Goal: Task Accomplishment & Management: Manage account settings

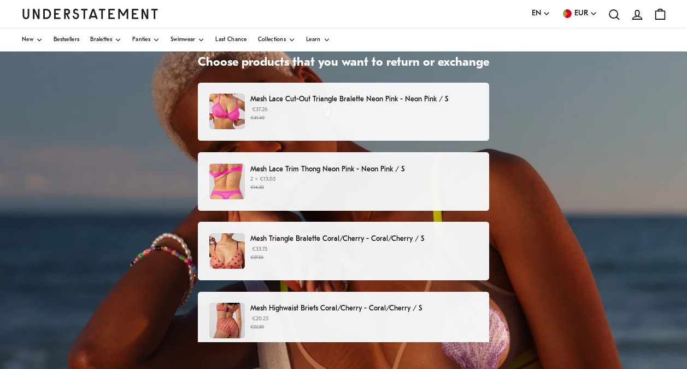
scroll to position [51, 0]
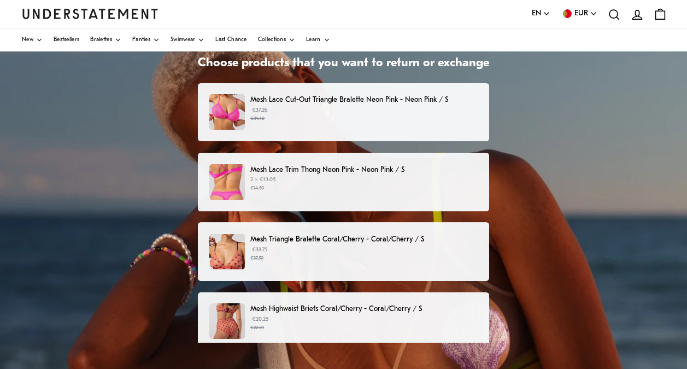
click at [322, 96] on p "Mesh Lace Cut-Out Triangle Bralette Neon Pink - Neon Pink / S" at bounding box center [363, 99] width 227 height 11
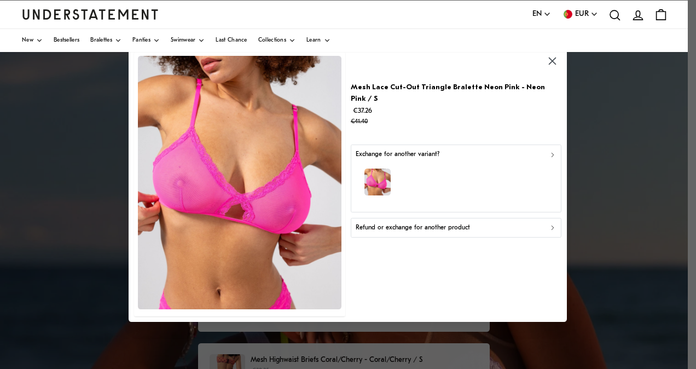
click at [556, 61] on icon "button" at bounding box center [552, 61] width 13 height 13
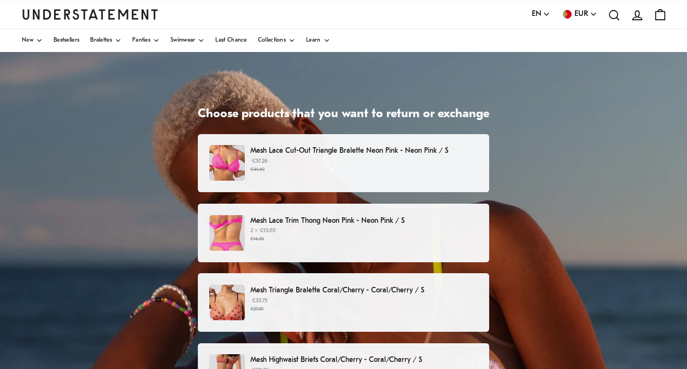
click at [346, 216] on p "Mesh Lace Trim Thong Neon Pink - Neon Pink / S" at bounding box center [363, 220] width 227 height 11
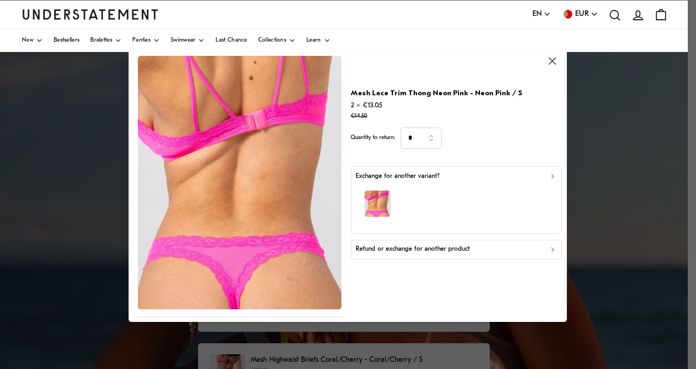
click at [552, 175] on icon "button" at bounding box center [553, 176] width 2 height 4
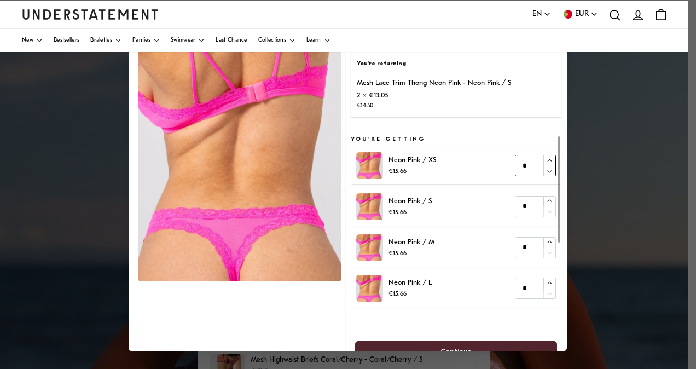
click at [546, 161] on icon "button" at bounding box center [549, 159] width 7 height 7
type input "*"
click at [546, 161] on icon "button" at bounding box center [549, 159] width 7 height 7
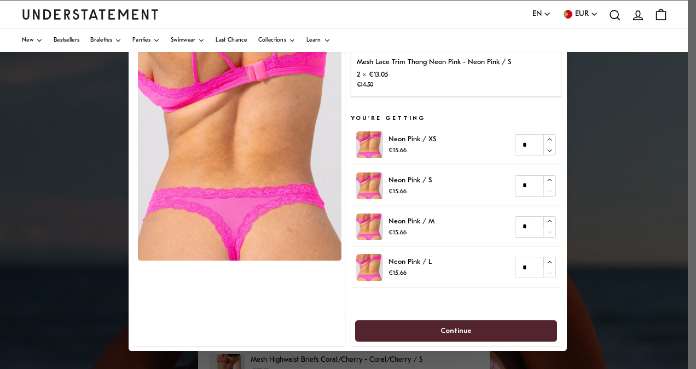
scroll to position [21, 0]
click at [477, 334] on span "Continue" at bounding box center [456, 330] width 178 height 20
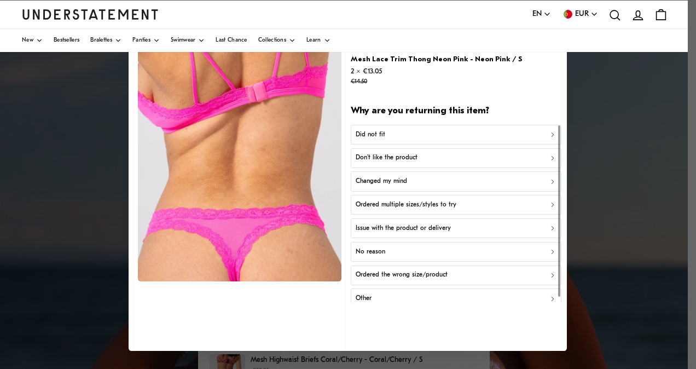
click at [436, 136] on div "Did not fit" at bounding box center [455, 134] width 201 height 10
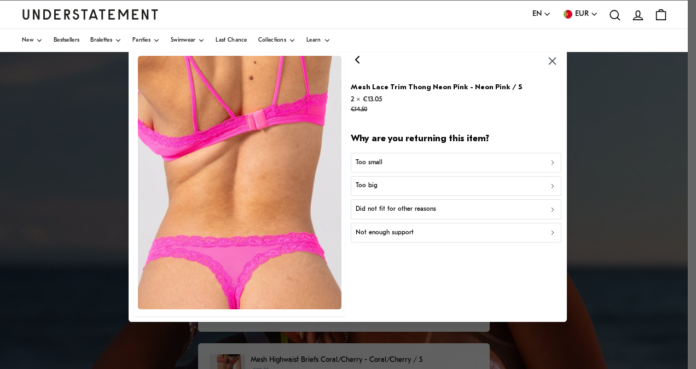
click at [539, 184] on div "Too big" at bounding box center [455, 186] width 201 height 10
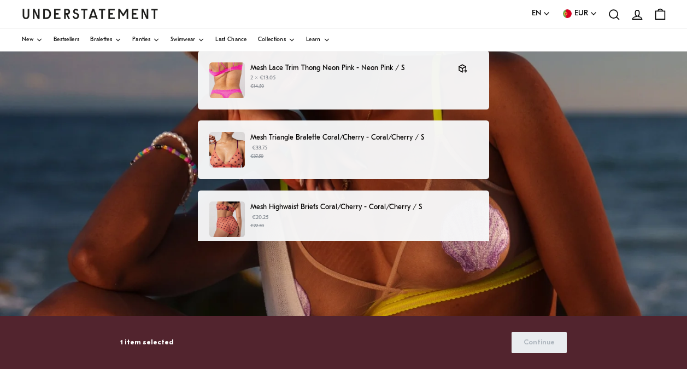
scroll to position [161, 0]
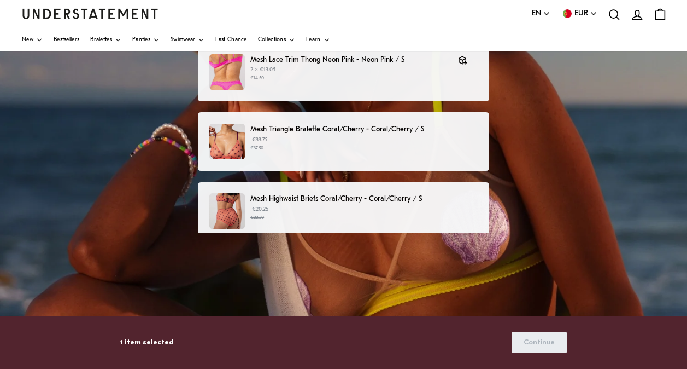
click at [383, 129] on p "Mesh Triangle Bralette Coral/Cherry - Coral/Cherry / S" at bounding box center [363, 129] width 227 height 11
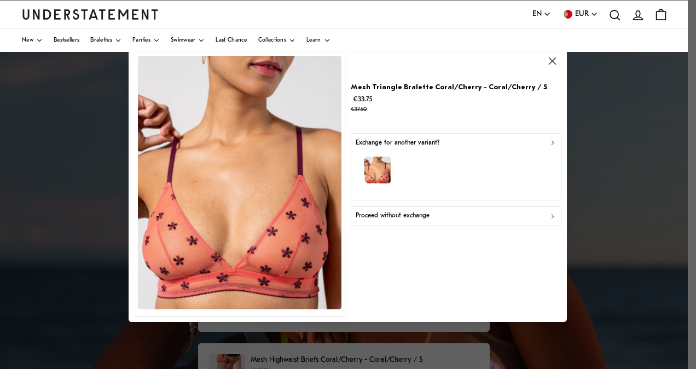
click at [462, 215] on div "Proceed without exchange" at bounding box center [455, 216] width 201 height 10
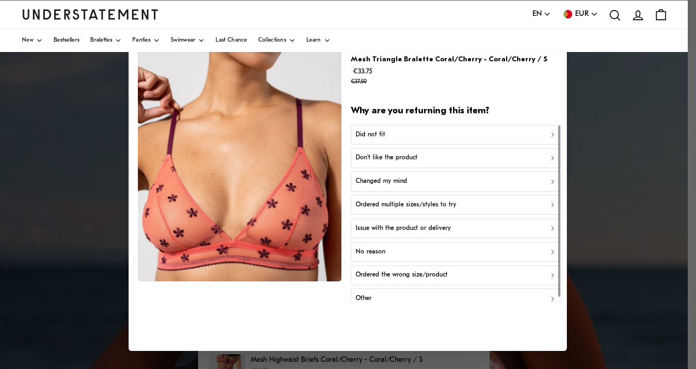
click at [392, 154] on p "Don't like the product" at bounding box center [386, 158] width 62 height 10
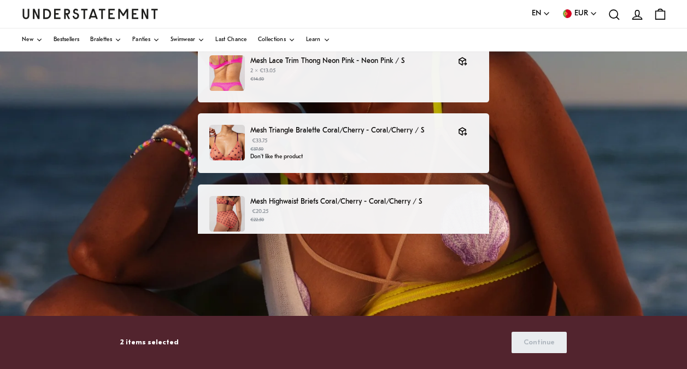
scroll to position [171, 0]
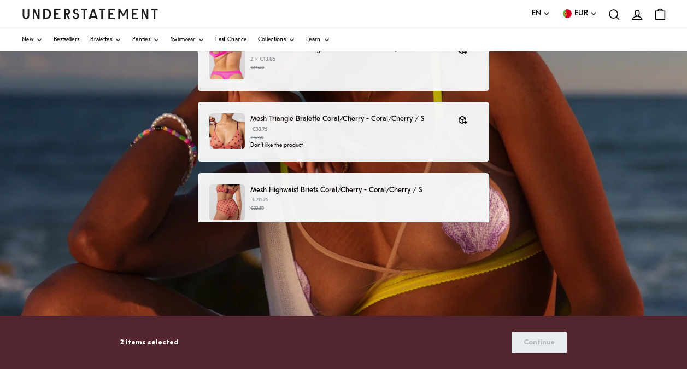
click at [415, 187] on p "Mesh Highwaist Briefs Coral/Cherry - Coral/Cherry / S" at bounding box center [363, 189] width 227 height 11
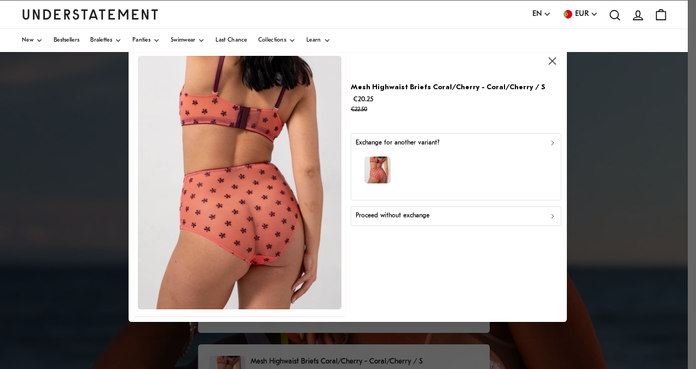
click at [421, 214] on p "Proceed without exchange" at bounding box center [392, 216] width 74 height 10
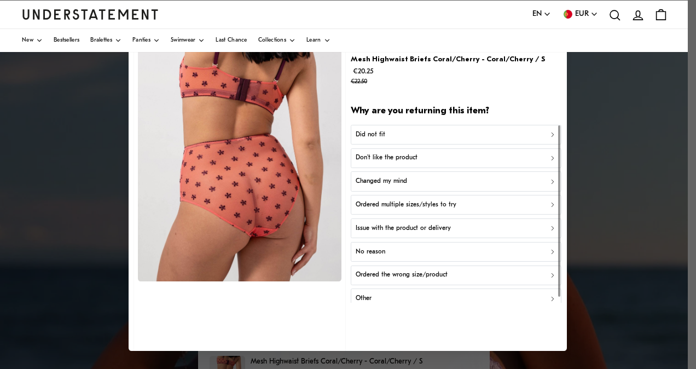
click at [420, 156] on div "Don't like the product" at bounding box center [455, 158] width 201 height 10
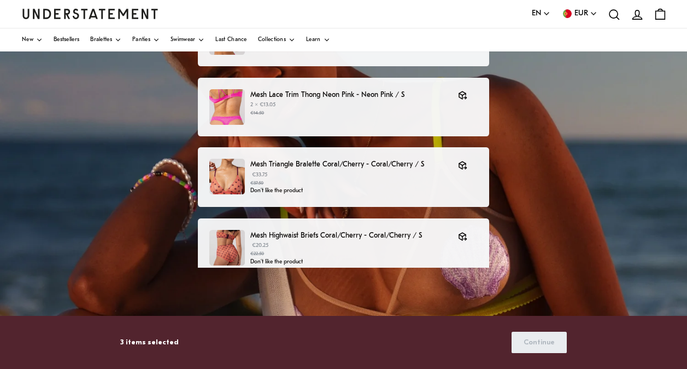
scroll to position [117, 0]
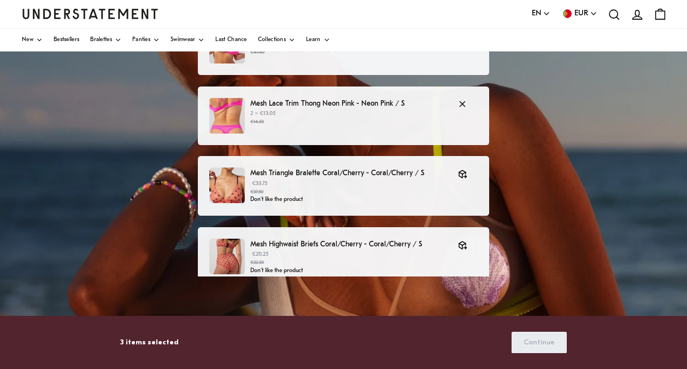
click at [394, 104] on p "Mesh Lace Trim Thong Neon Pink - Neon Pink / S" at bounding box center [348, 103] width 197 height 11
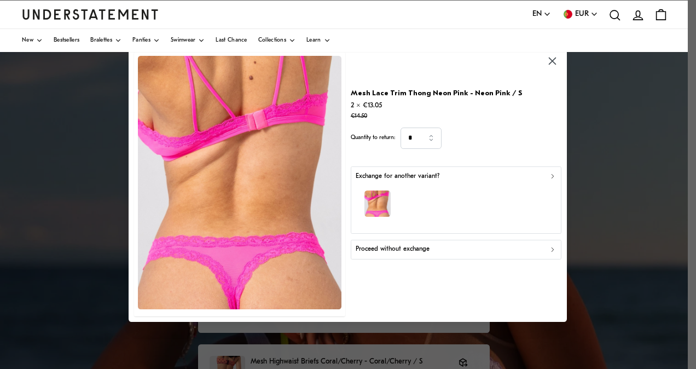
click at [547, 183] on div "button" at bounding box center [455, 206] width 201 height 48
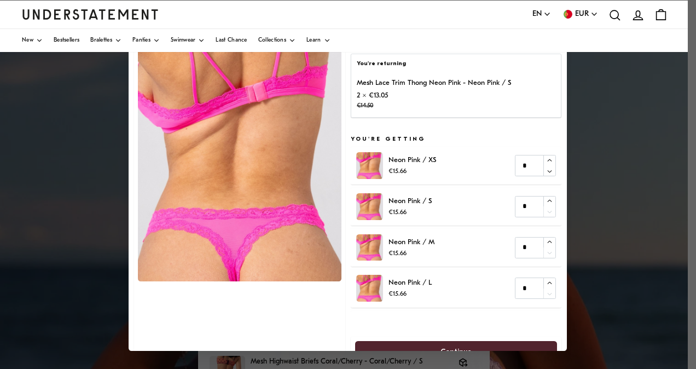
scroll to position [21, 0]
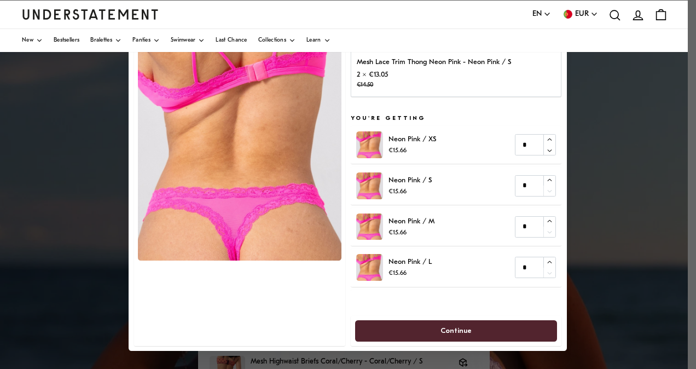
click at [465, 328] on span "Continue" at bounding box center [456, 330] width 178 height 20
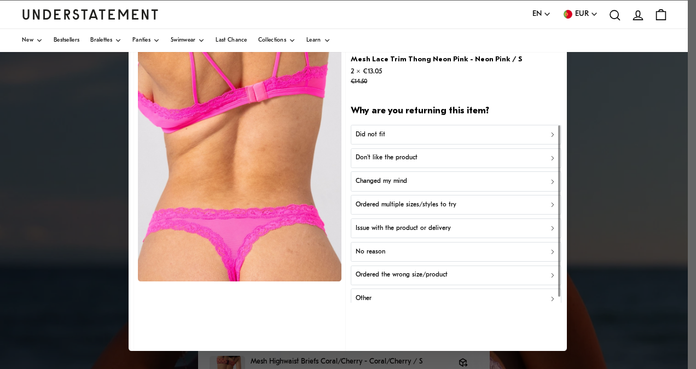
click at [394, 135] on div "Did not fit" at bounding box center [455, 134] width 201 height 10
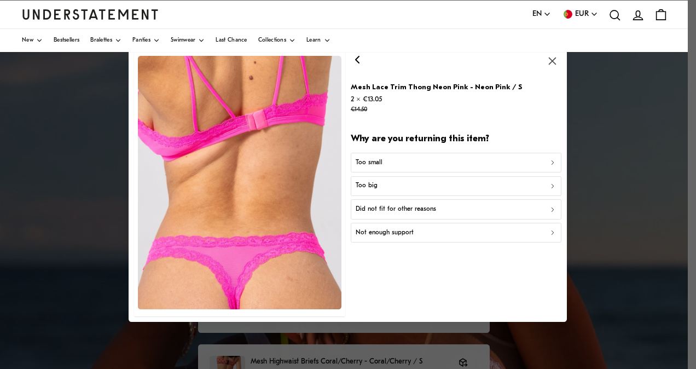
click at [553, 184] on icon "button" at bounding box center [553, 186] width 8 height 8
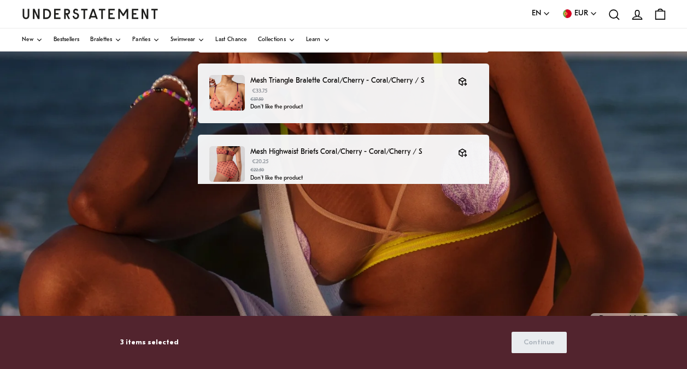
scroll to position [230, 0]
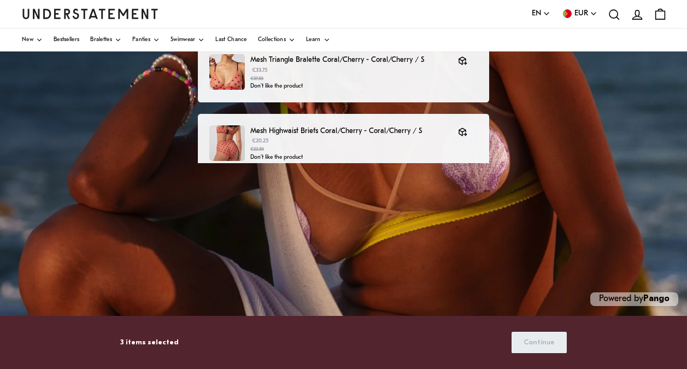
click at [133, 342] on p "3 items selected" at bounding box center [149, 341] width 59 height 11
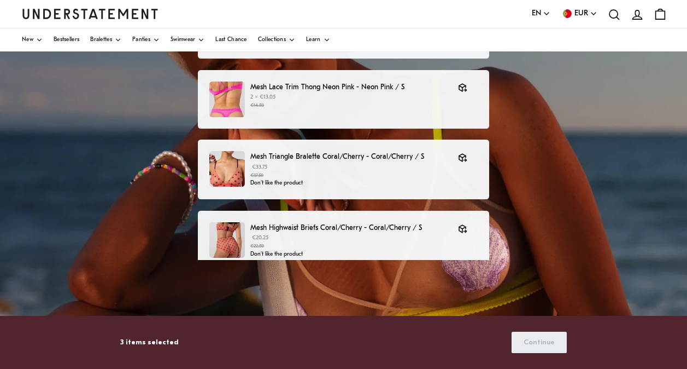
scroll to position [135, 0]
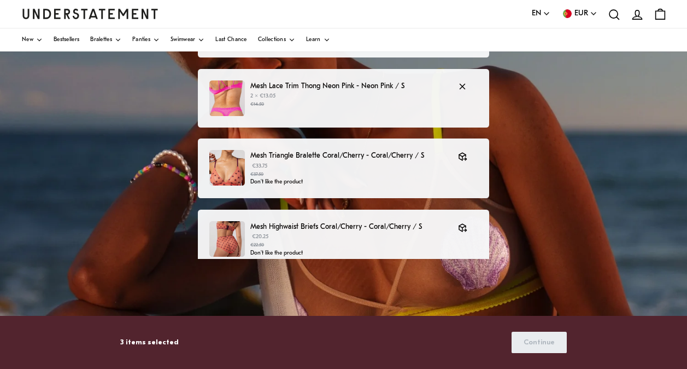
click at [336, 95] on p "2 × €13.05 €14.50" at bounding box center [348, 100] width 197 height 16
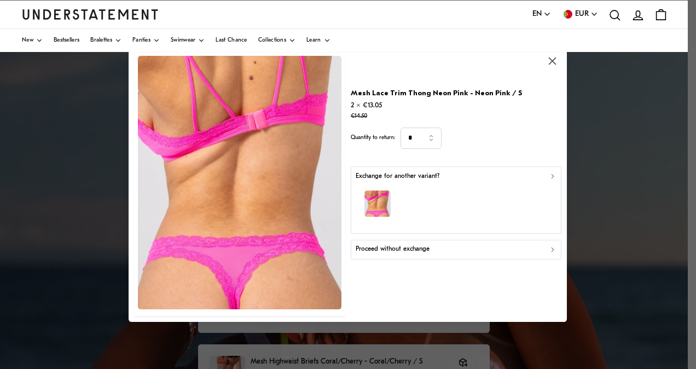
click at [412, 177] on p "Exchange for another variant?" at bounding box center [397, 176] width 84 height 10
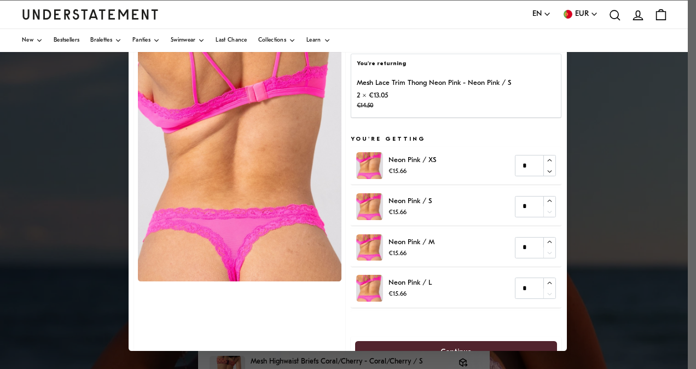
scroll to position [21, 0]
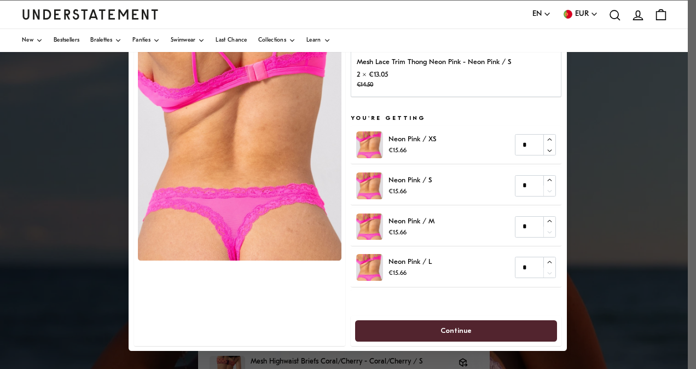
click at [480, 333] on span "Continue" at bounding box center [456, 330] width 178 height 20
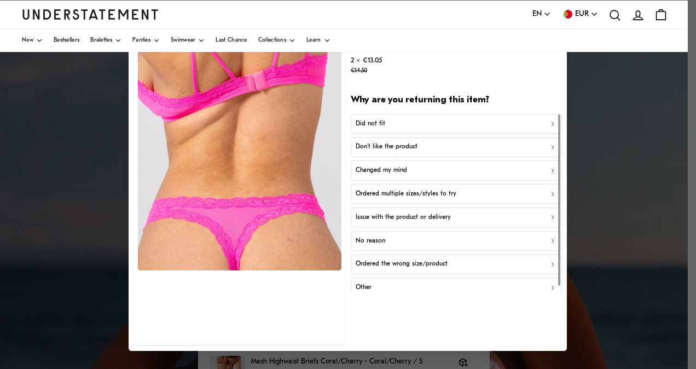
click at [388, 116] on button "Did not fit" at bounding box center [456, 123] width 211 height 20
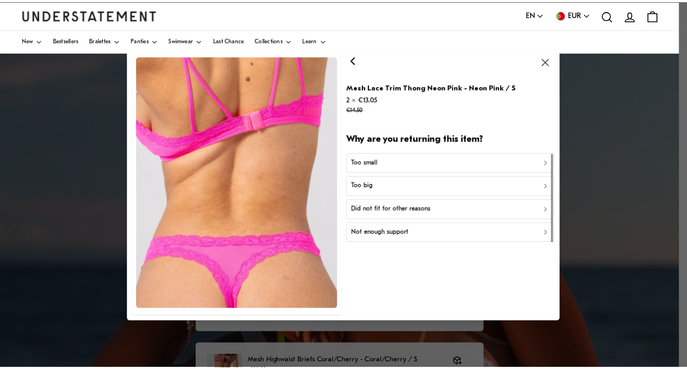
scroll to position [0, 0]
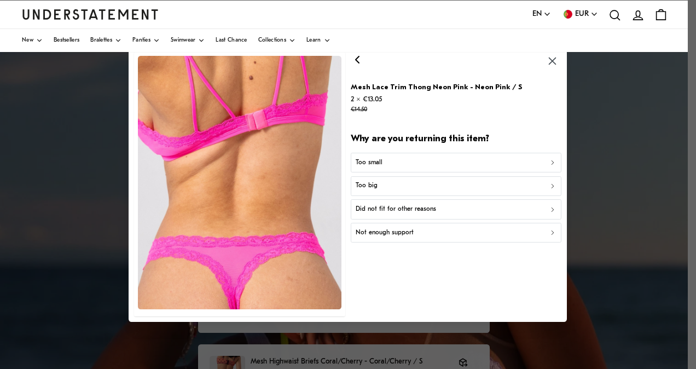
click at [393, 186] on div "Too big" at bounding box center [455, 186] width 201 height 10
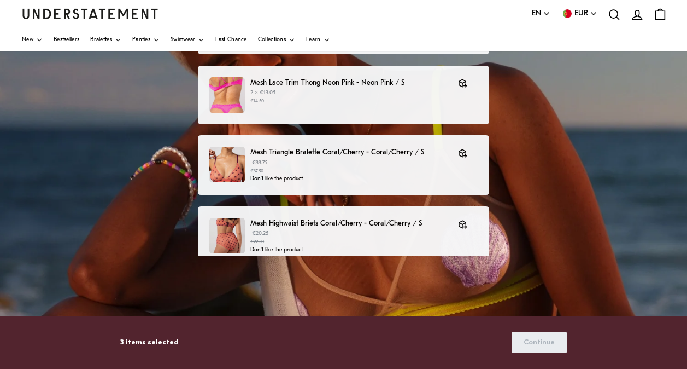
scroll to position [138, 0]
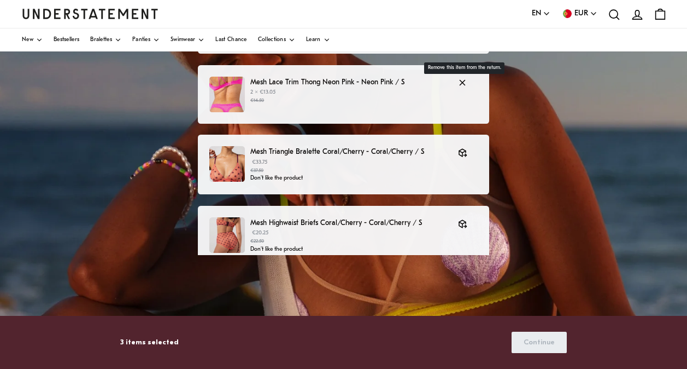
click at [462, 80] on icon "button" at bounding box center [463, 83] width 10 height 10
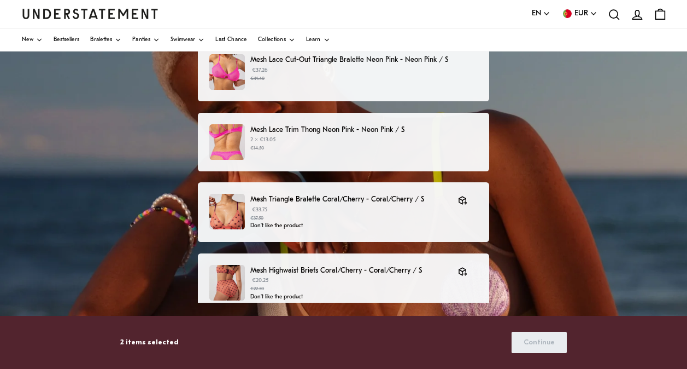
scroll to position [75, 0]
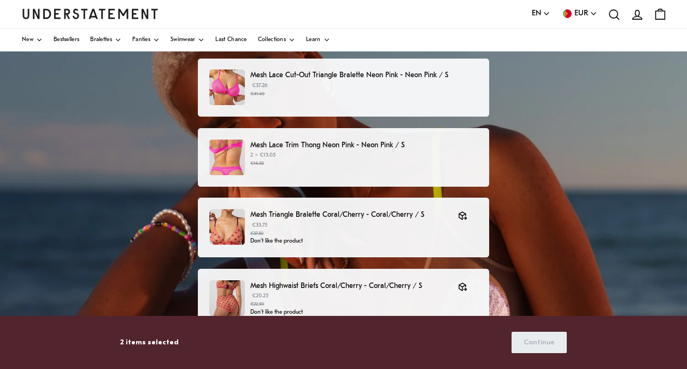
click at [373, 141] on p "Mesh Lace Trim Thong Neon Pink - Neon Pink / S" at bounding box center [363, 144] width 227 height 11
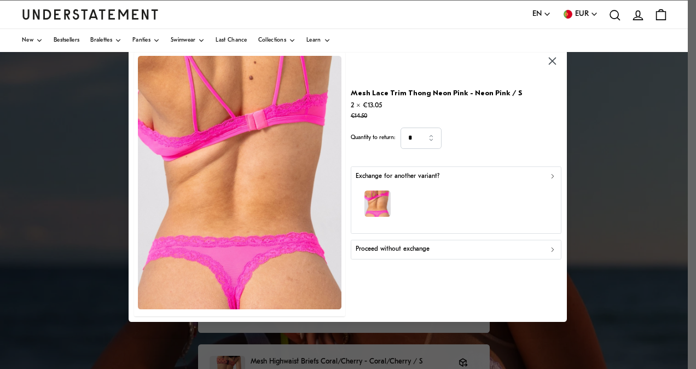
click at [552, 180] on div "Exchange for another variant?" at bounding box center [455, 176] width 201 height 10
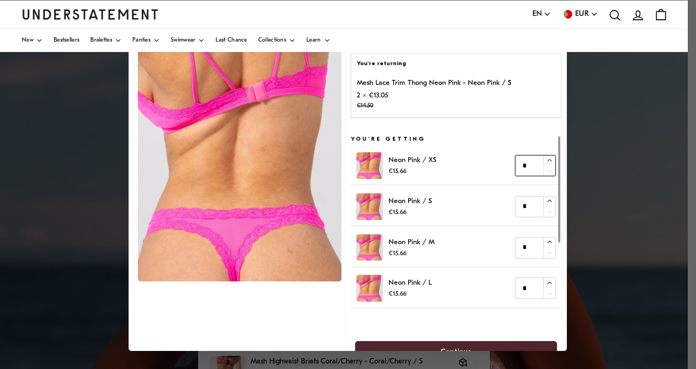
click at [546, 159] on icon "button" at bounding box center [549, 159] width 7 height 7
type input "*"
click at [546, 159] on icon "button" at bounding box center [549, 159] width 7 height 7
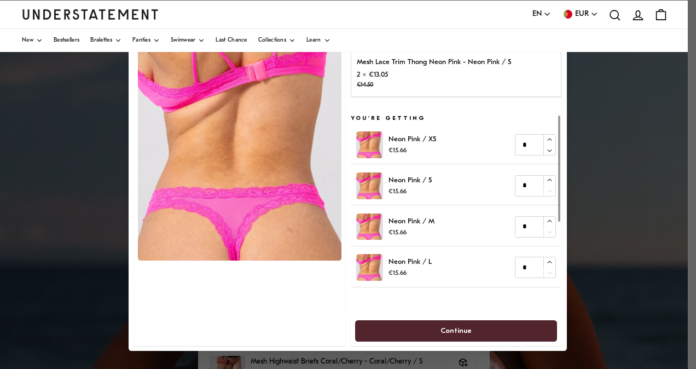
click at [445, 329] on span "Continue" at bounding box center [455, 330] width 31 height 20
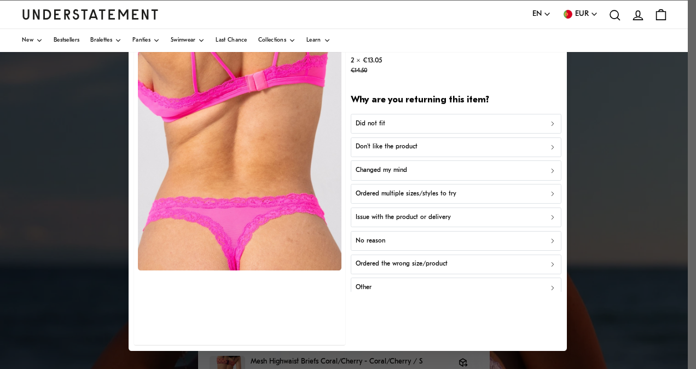
scroll to position [11, 0]
click at [405, 124] on div "Did not fit" at bounding box center [455, 123] width 201 height 10
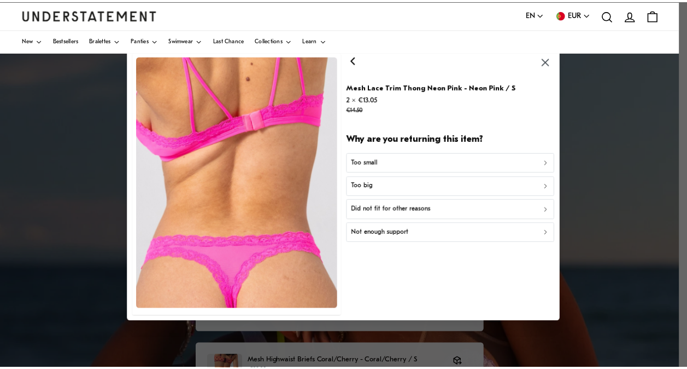
scroll to position [0, 0]
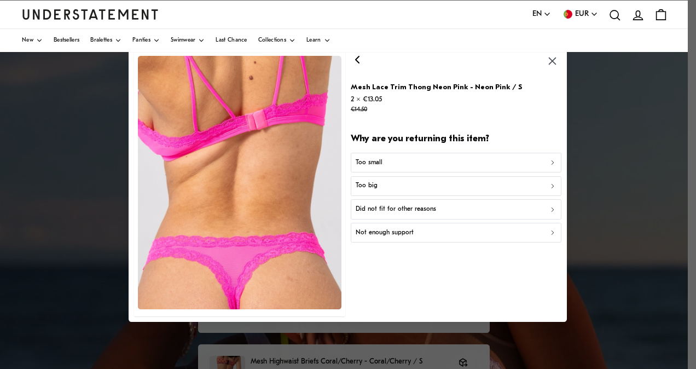
click at [552, 183] on icon "button" at bounding box center [553, 186] width 8 height 8
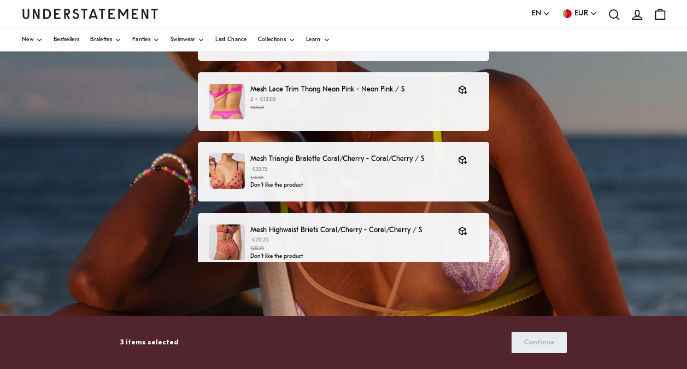
scroll to position [230, 0]
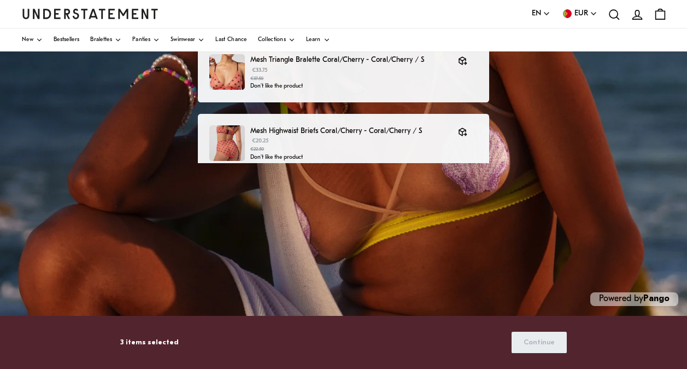
click at [150, 339] on p "3 items selected" at bounding box center [149, 341] width 59 height 11
click at [159, 342] on p "3 items selected" at bounding box center [149, 341] width 59 height 11
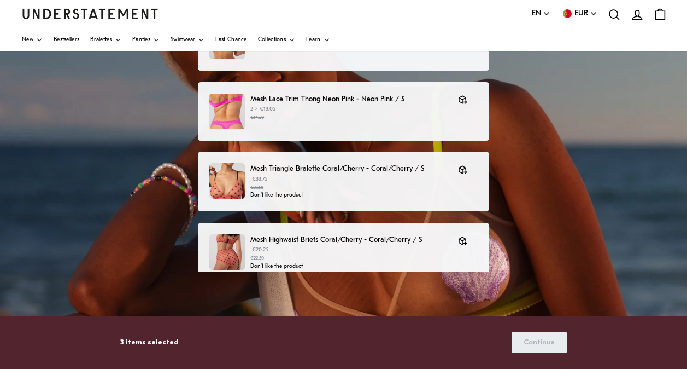
scroll to position [120, 0]
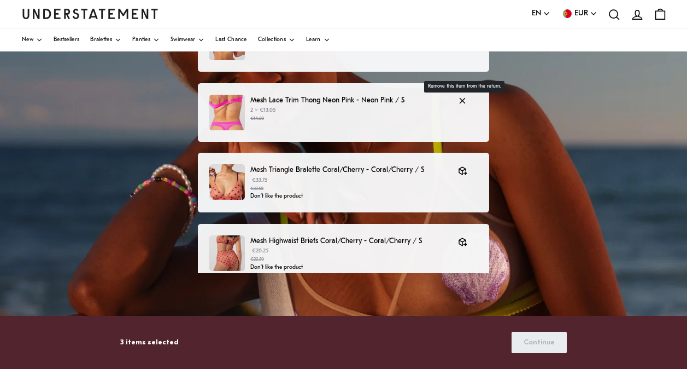
click at [458, 98] on icon "button" at bounding box center [463, 101] width 10 height 10
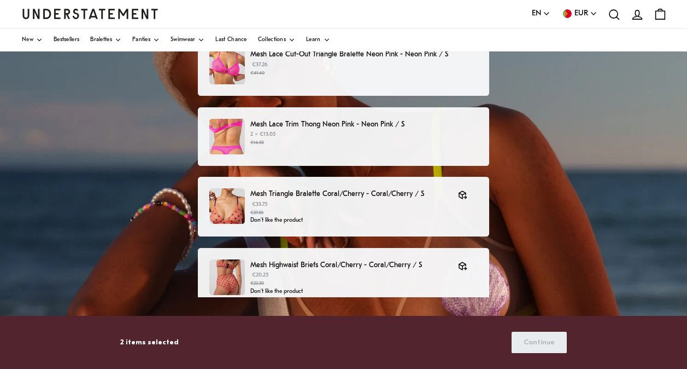
scroll to position [95, 0]
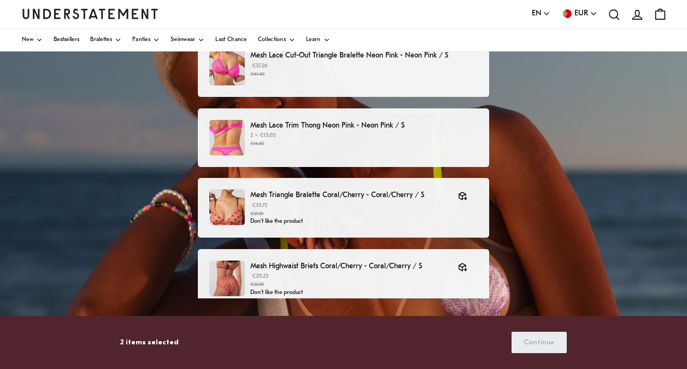
click at [464, 125] on p "Mesh Lace Trim Thong Neon Pink - Neon Pink / S" at bounding box center [363, 125] width 227 height 11
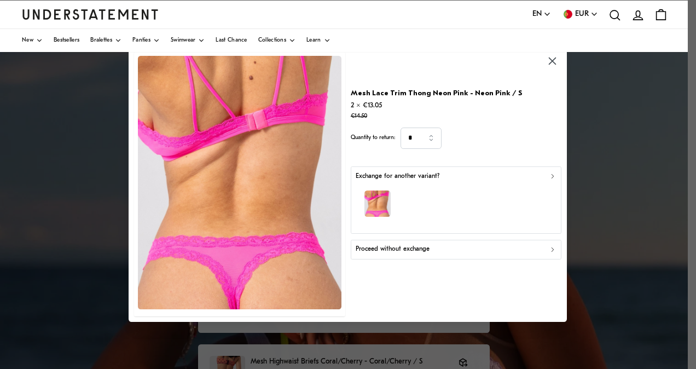
click at [549, 174] on icon "button" at bounding box center [553, 177] width 8 height 8
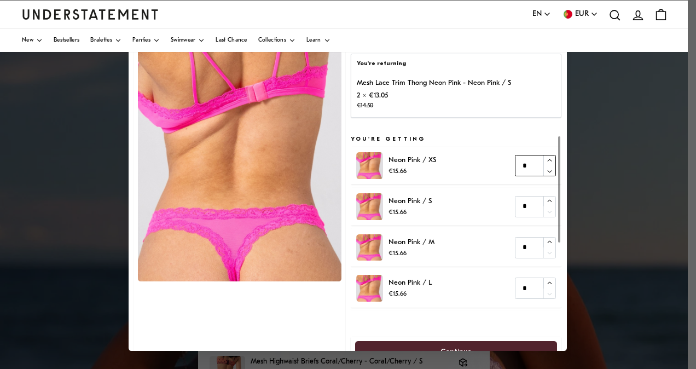
click at [546, 159] on icon "button" at bounding box center [549, 159] width 7 height 7
type input "*"
click at [546, 159] on icon "button" at bounding box center [549, 159] width 7 height 7
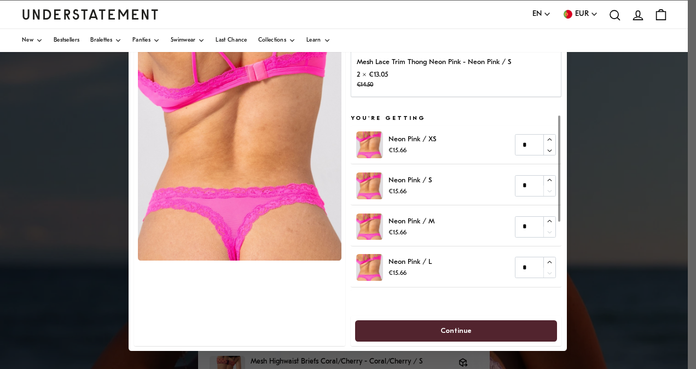
click at [464, 326] on span "Continue" at bounding box center [456, 330] width 178 height 20
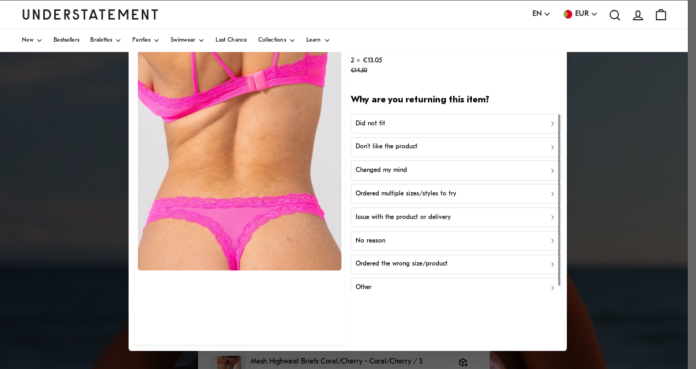
click at [549, 120] on icon "button" at bounding box center [553, 124] width 8 height 8
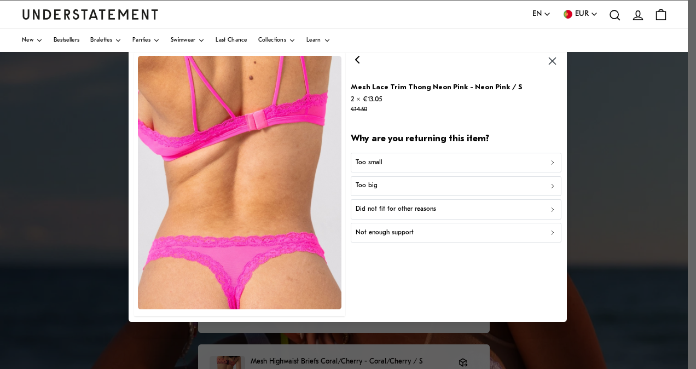
click at [421, 184] on div "Too big" at bounding box center [455, 186] width 201 height 10
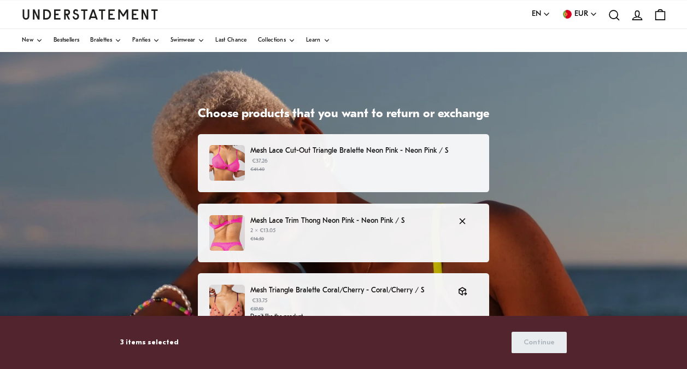
click at [446, 228] on div "Mesh Lace Trim Thong Neon Pink - Neon Pink / S 2 × €13.05 €14.50" at bounding box center [343, 233] width 269 height 36
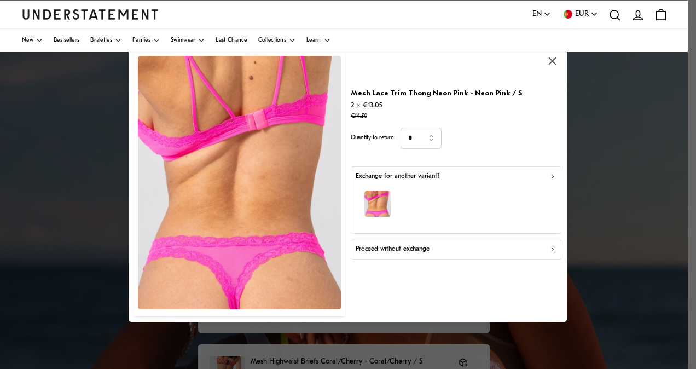
click at [546, 177] on div "Exchange for another variant?" at bounding box center [455, 176] width 201 height 10
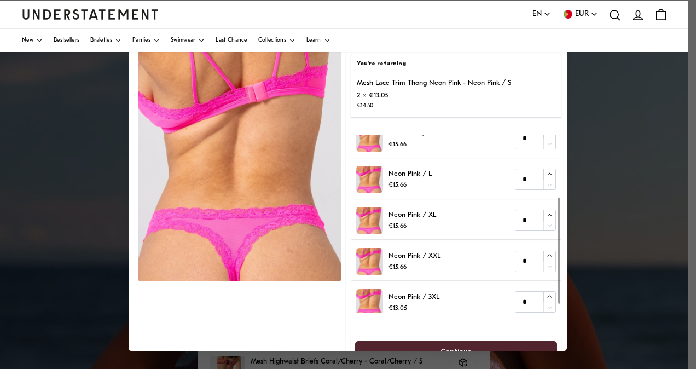
scroll to position [117, 0]
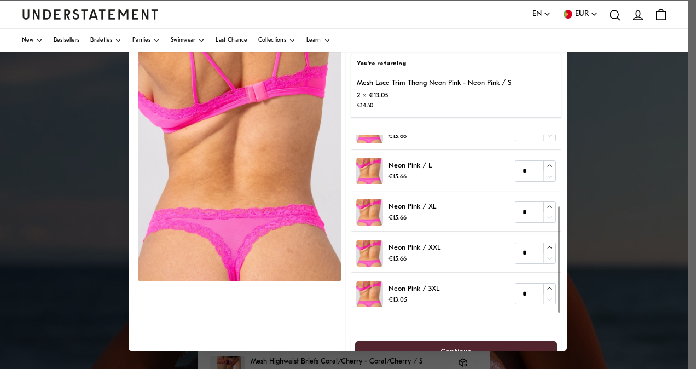
click at [557, 298] on div at bounding box center [559, 224] width 4 height 178
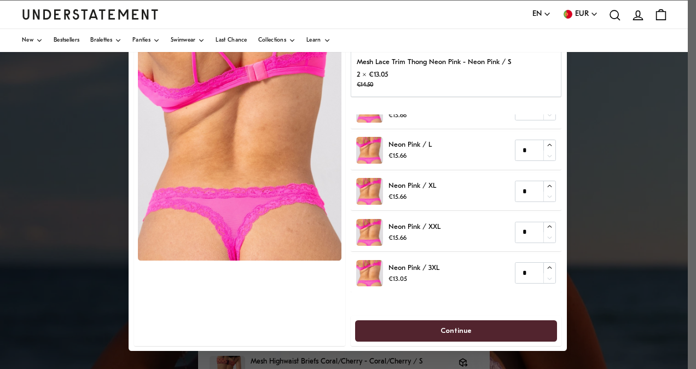
click at [474, 328] on span "Continue" at bounding box center [456, 330] width 178 height 20
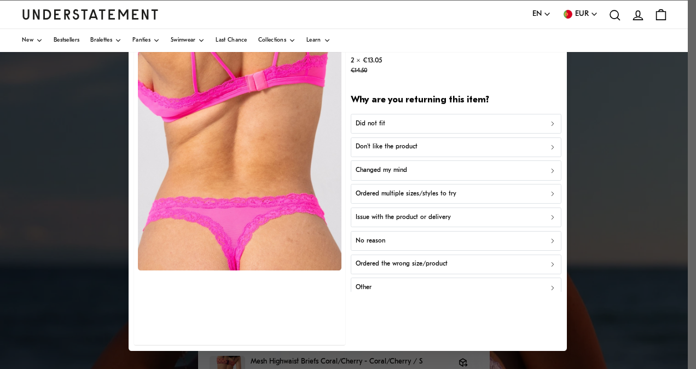
scroll to position [11, 0]
click at [549, 147] on icon "button" at bounding box center [553, 147] width 8 height 8
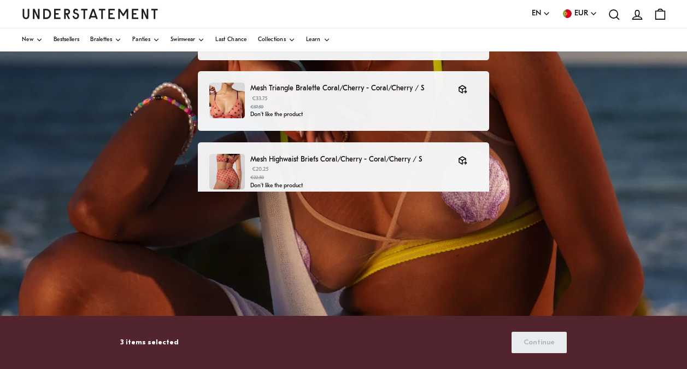
scroll to position [230, 0]
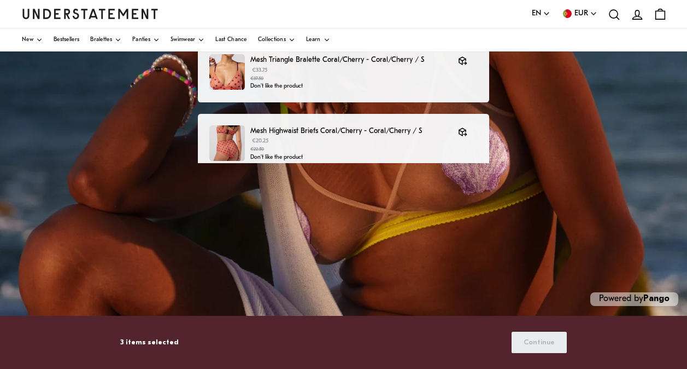
click at [142, 346] on p "3 items selected" at bounding box center [149, 341] width 59 height 11
drag, startPoint x: 196, startPoint y: 352, endPoint x: 298, endPoint y: 336, distance: 103.0
click at [242, 339] on div "3 items selected Continue" at bounding box center [343, 342] width 446 height 28
